Goal: Information Seeking & Learning: Learn about a topic

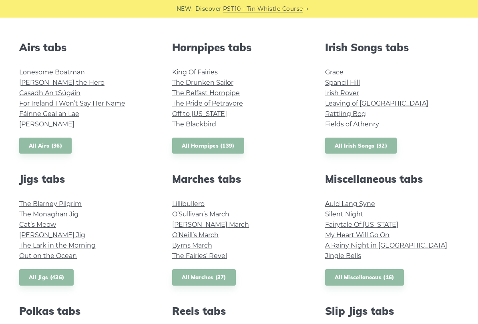
scroll to position [303, 0]
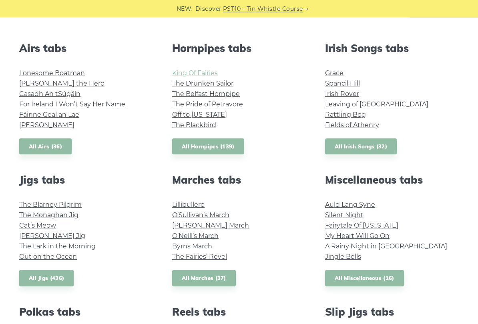
click at [200, 76] on link "King Of Fairies" at bounding box center [195, 74] width 46 height 8
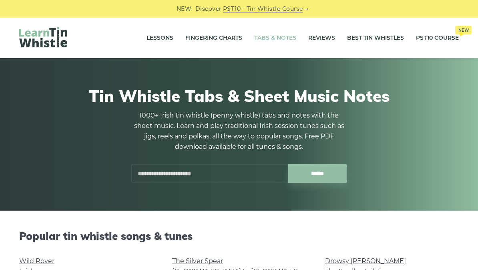
scroll to position [326, 0]
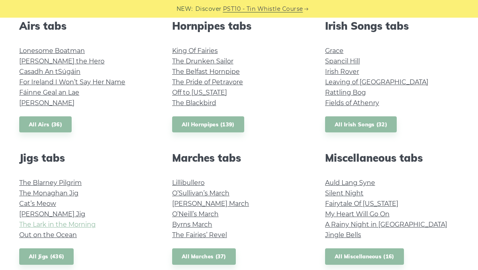
click at [92, 225] on link "The Lark in the Morning" at bounding box center [57, 224] width 76 height 8
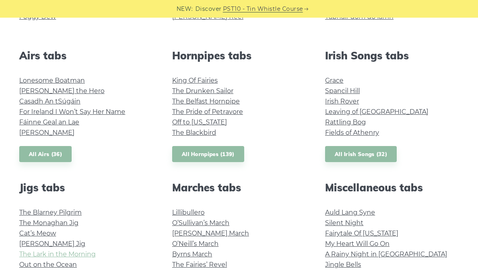
scroll to position [296, 0]
click at [80, 77] on link "Lonesome Boatman" at bounding box center [52, 81] width 66 height 8
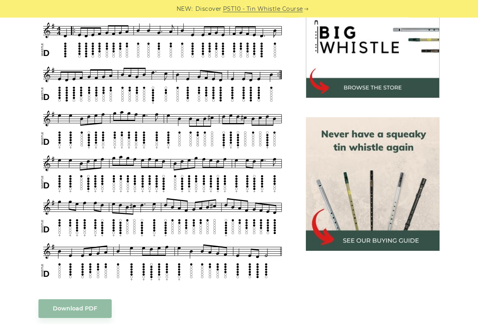
scroll to position [265, 0]
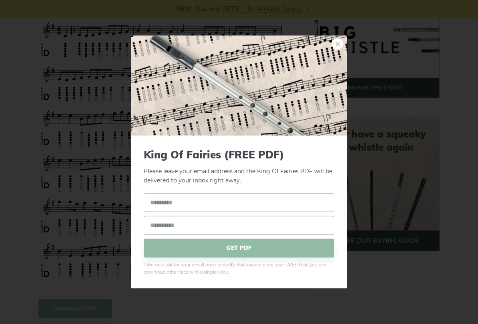
click at [340, 50] on link "×" at bounding box center [338, 44] width 12 height 12
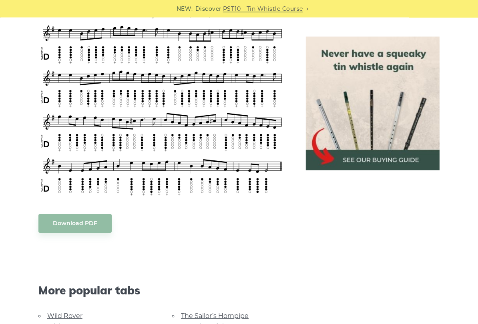
scroll to position [351, 0]
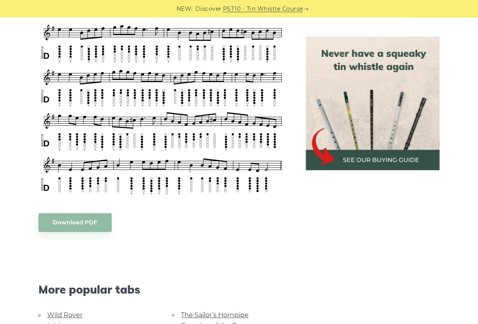
click at [384, 169] on img at bounding box center [373, 104] width 134 height 134
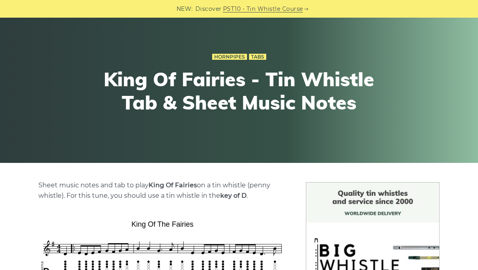
scroll to position [0, 0]
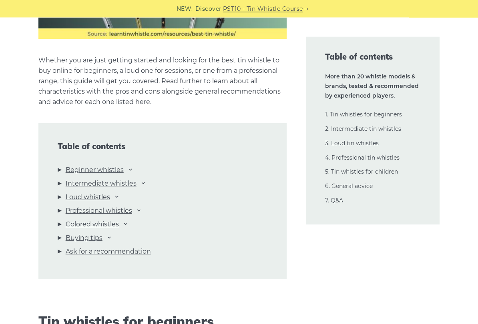
scroll to position [775, 0]
click at [122, 174] on link "Beginner whistles" at bounding box center [95, 170] width 58 height 10
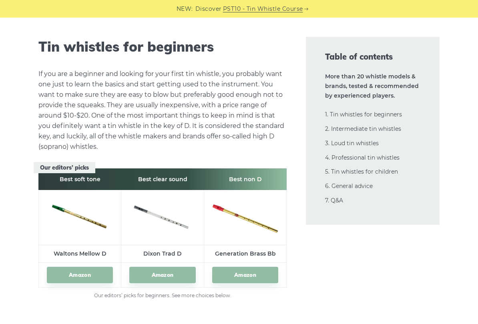
scroll to position [1059, 0]
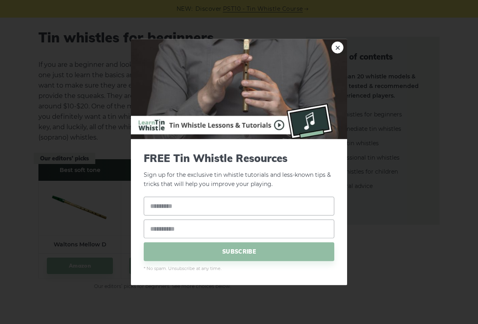
click at [332, 54] on img at bounding box center [239, 89] width 216 height 100
click at [331, 51] on img at bounding box center [239, 89] width 216 height 100
click at [340, 48] on link "×" at bounding box center [338, 48] width 12 height 12
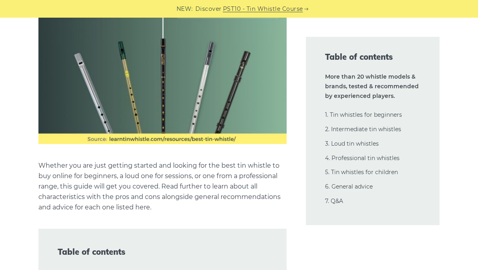
scroll to position [642, 0]
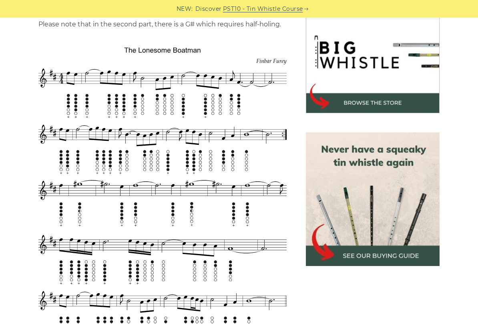
scroll to position [250, 0]
